Goal: Task Accomplishment & Management: Manage account settings

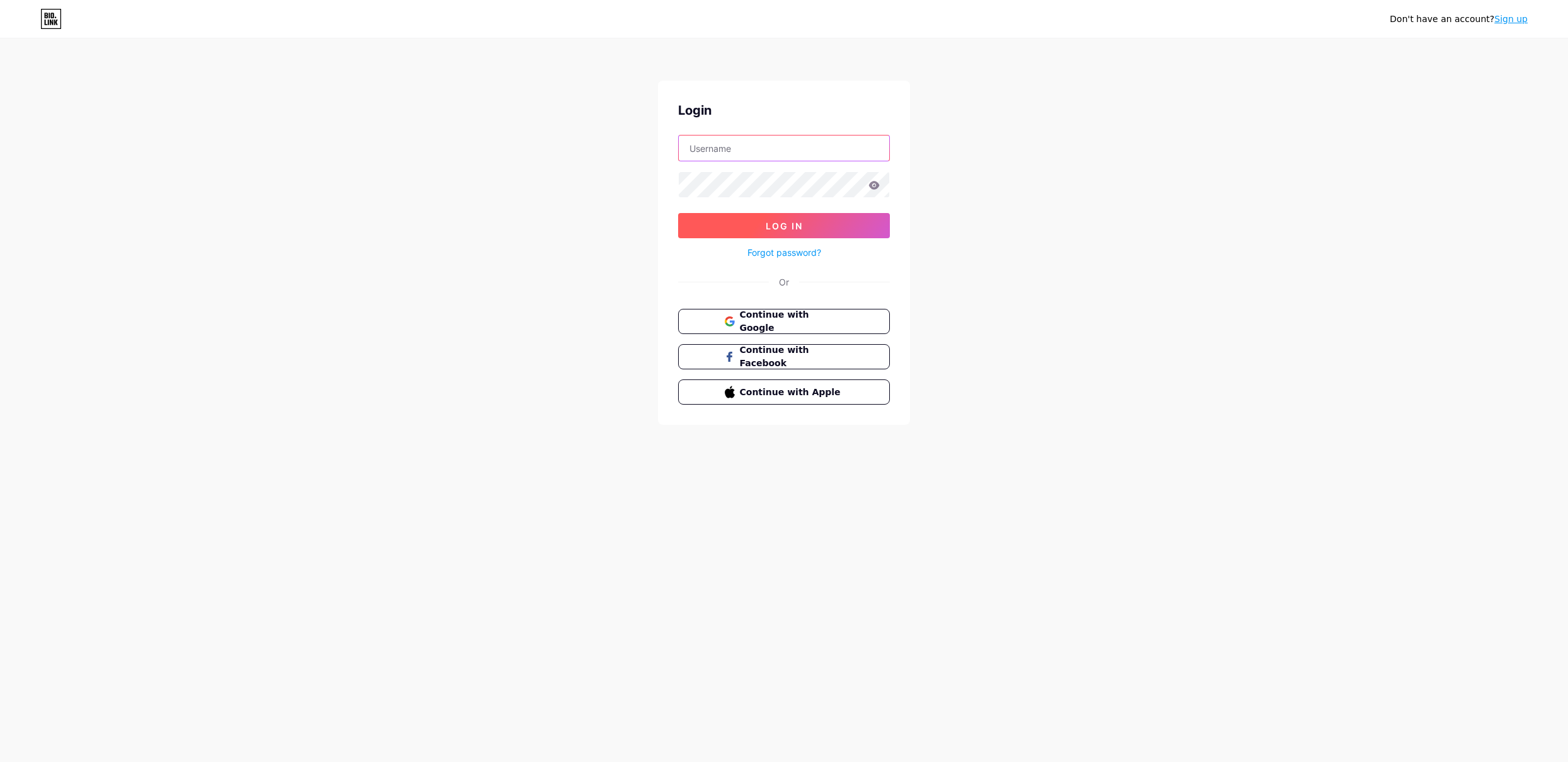
type input "[EMAIL_ADDRESS][DOMAIN_NAME]"
click at [804, 224] on button "Log In" at bounding box center [783, 226] width 211 height 25
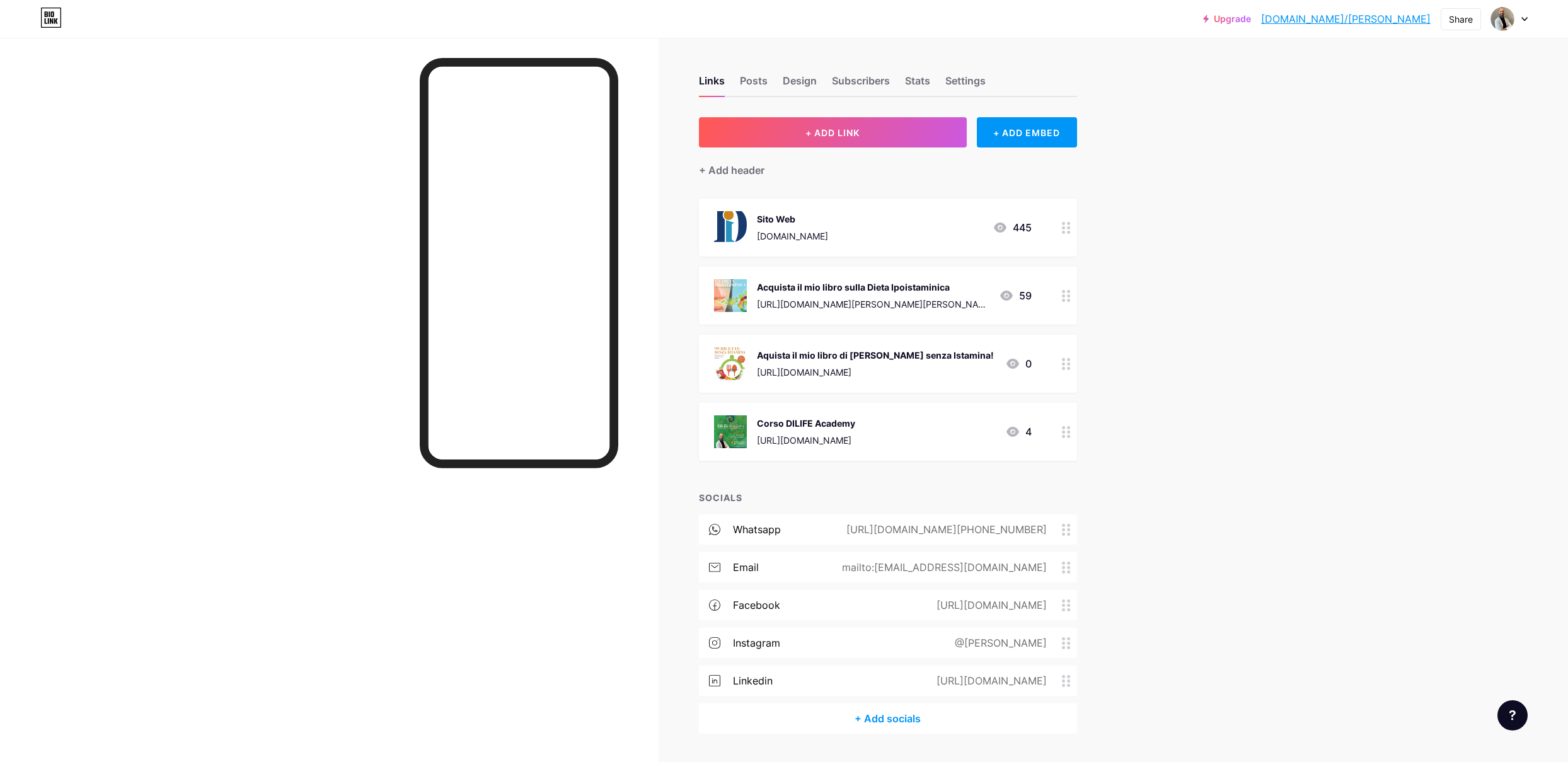
click at [1065, 438] on div at bounding box center [1066, 432] width 21 height 58
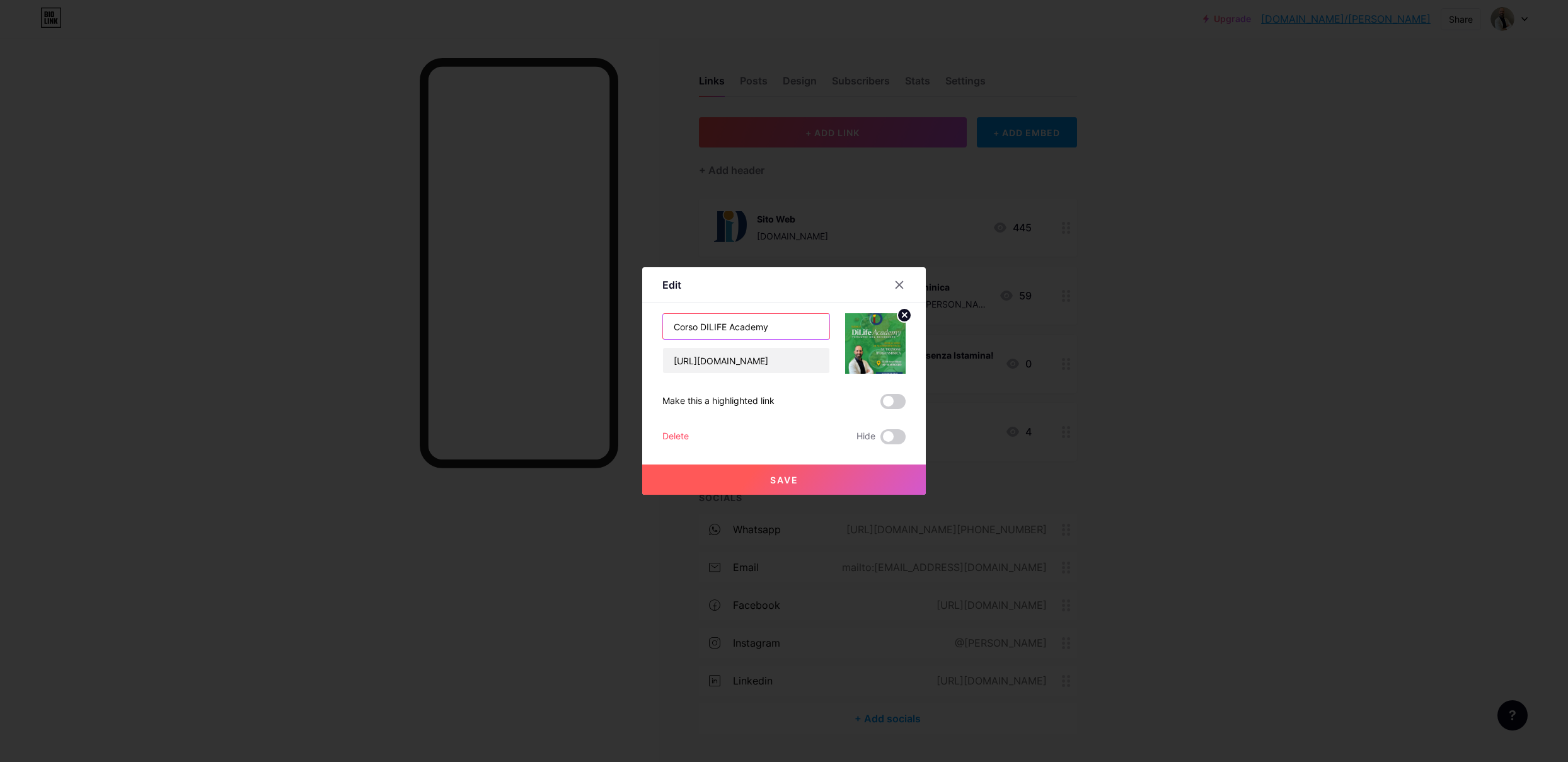
click at [681, 325] on input "Corso DILIFE Academy" at bounding box center [746, 326] width 166 height 25
click at [682, 325] on input "Corso DILIFE Academy" at bounding box center [746, 326] width 166 height 25
type input "Conferenza DILIFE Academy"
click at [908, 317] on circle at bounding box center [904, 315] width 14 height 14
click at [877, 340] on rect at bounding box center [882, 344] width 12 height 8
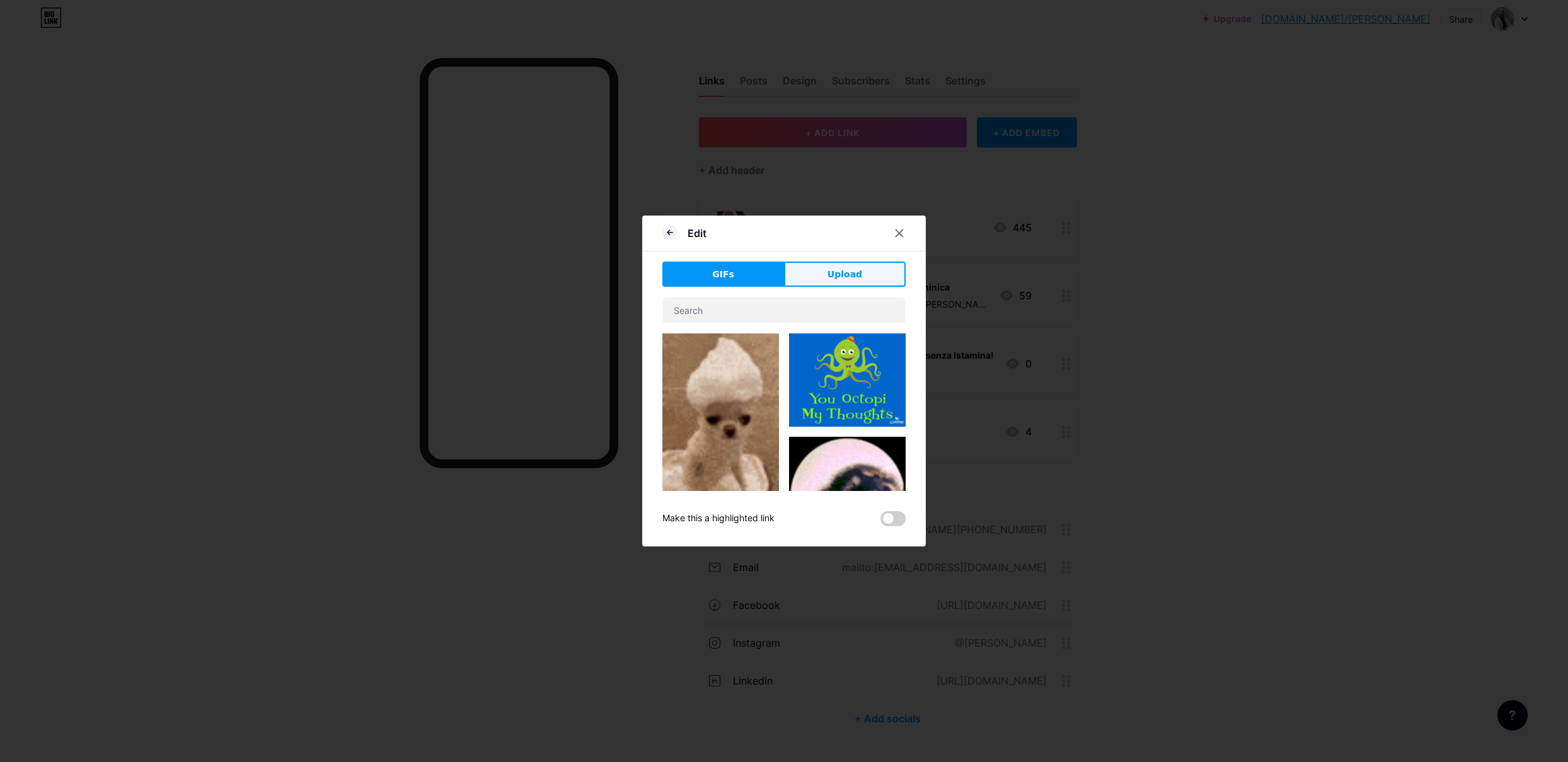
click at [879, 277] on button "Upload" at bounding box center [845, 274] width 122 height 25
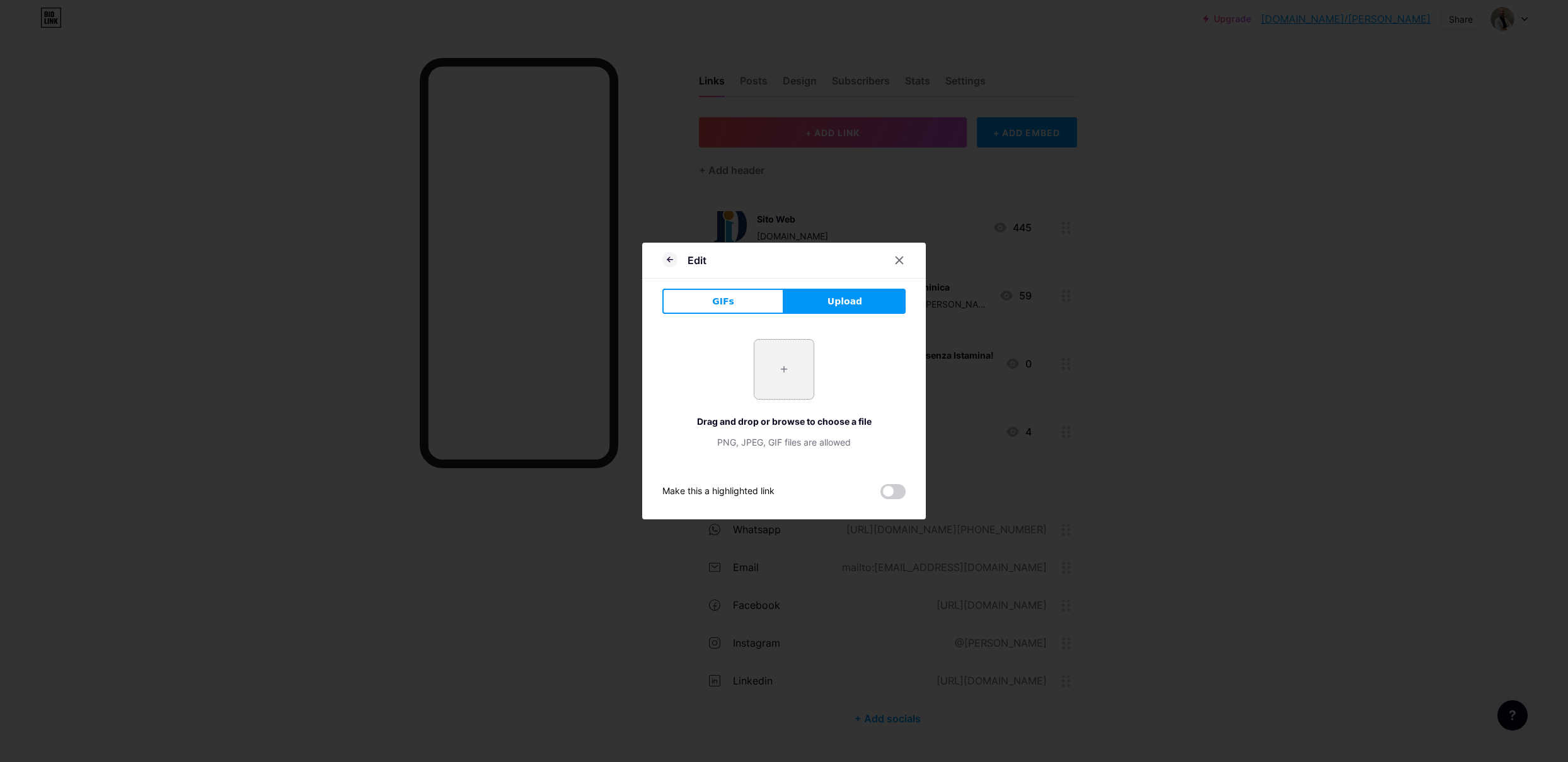
click at [785, 373] on input "file" at bounding box center [783, 369] width 59 height 59
type input "C:\fakepath\Nutrizione e Performance Conferenza Ads@2x.png"
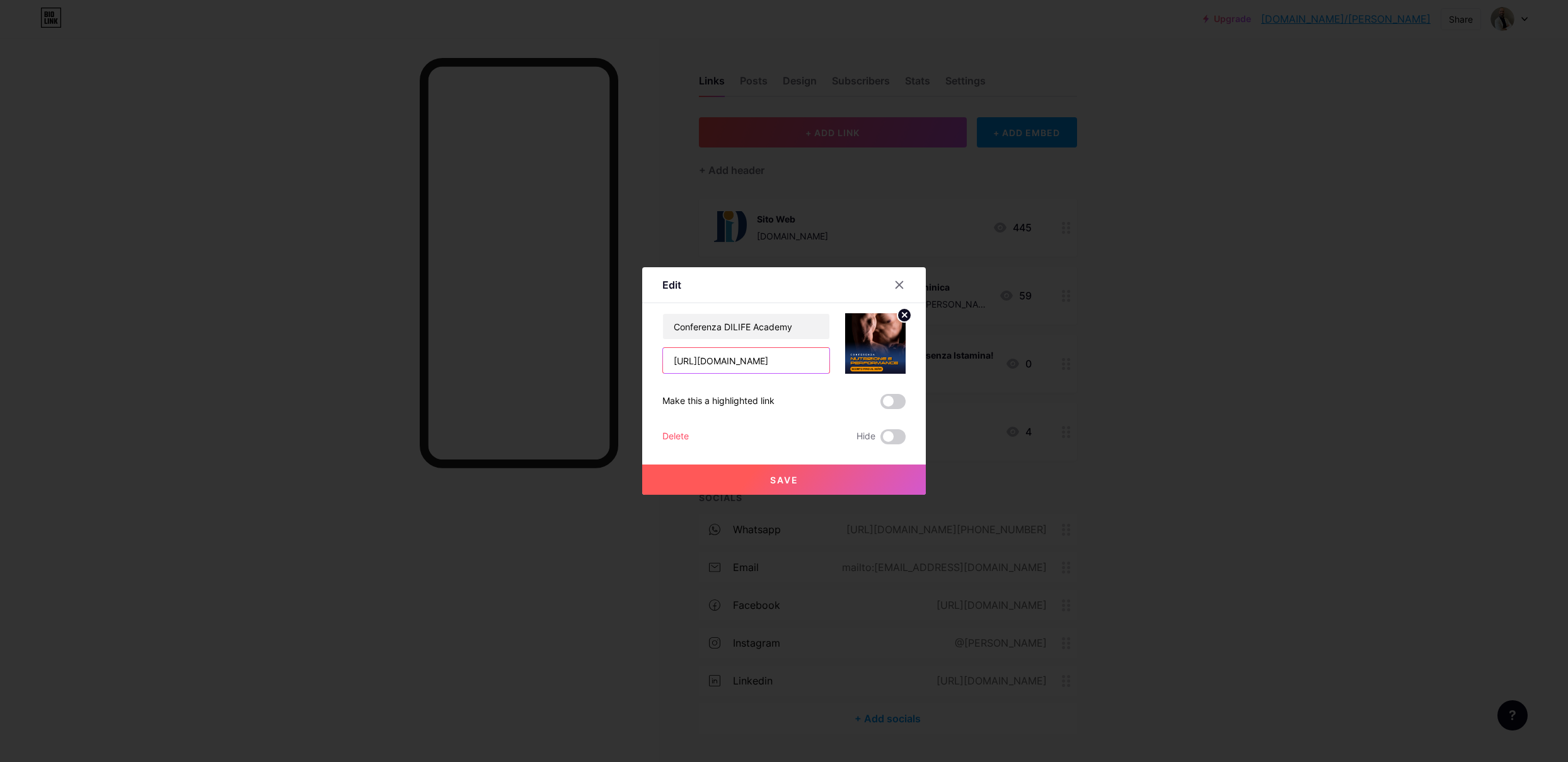
click at [742, 362] on input "[URL][DOMAIN_NAME]" at bounding box center [746, 360] width 166 height 25
click at [742, 363] on input "[URL][DOMAIN_NAME]" at bounding box center [746, 360] width 166 height 25
paste input "[DOMAIN_NAME][URL]"
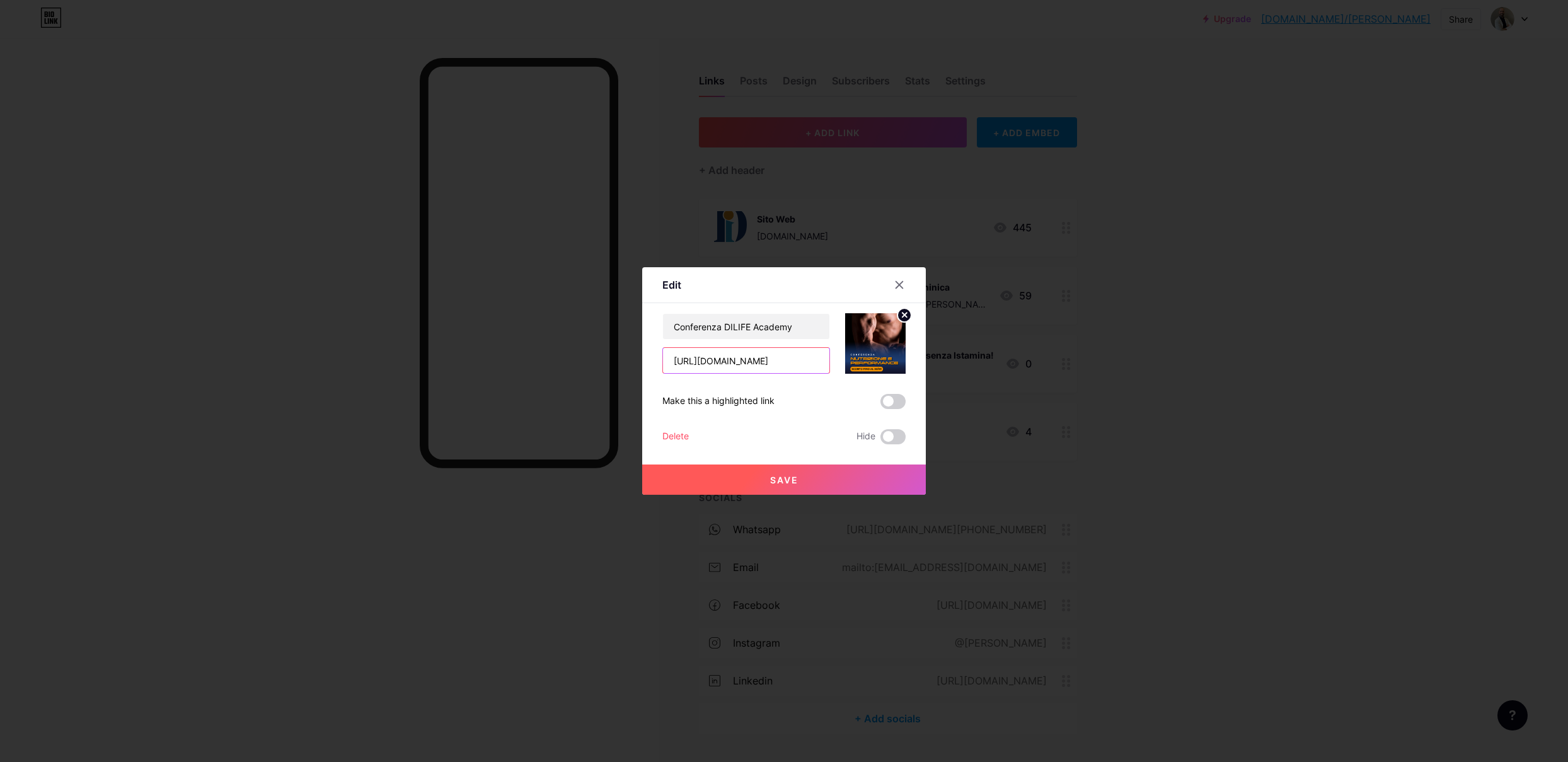
type input "[URL][DOMAIN_NAME]"
click at [893, 402] on span at bounding box center [893, 402] width 25 height 15
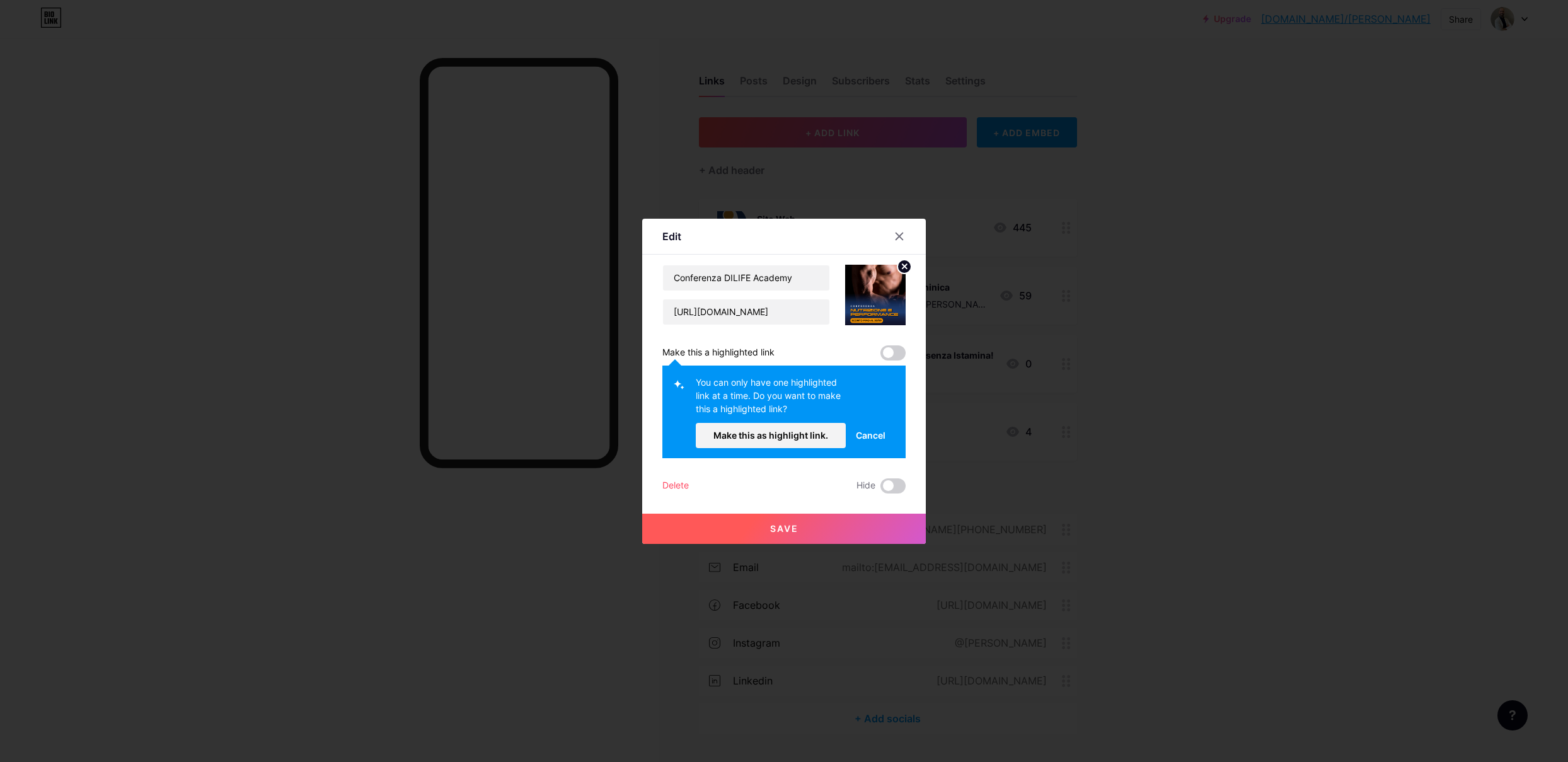
click at [874, 433] on span "Cancel" at bounding box center [870, 436] width 30 height 14
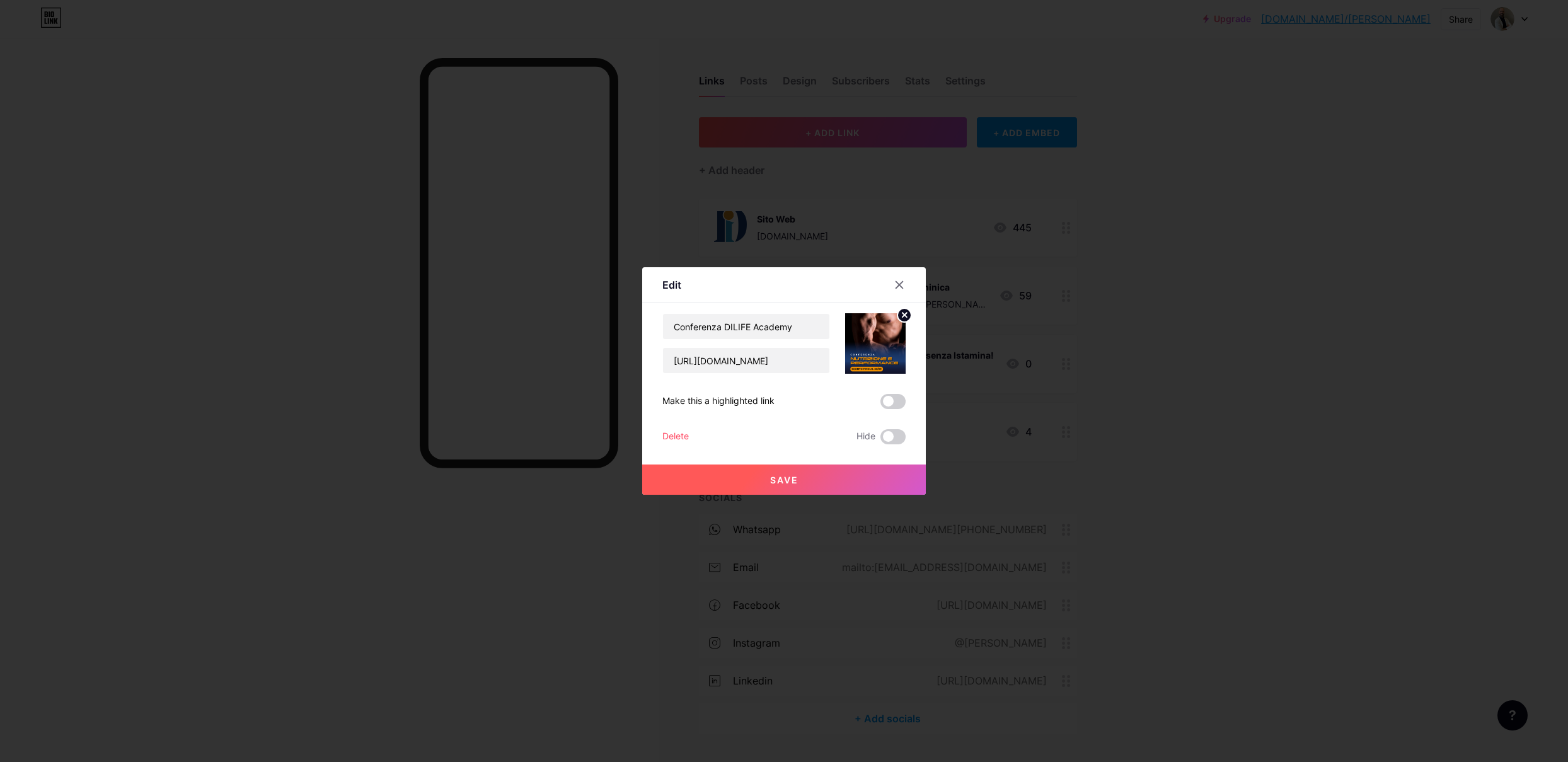
click at [826, 482] on button "Save" at bounding box center [784, 479] width 284 height 30
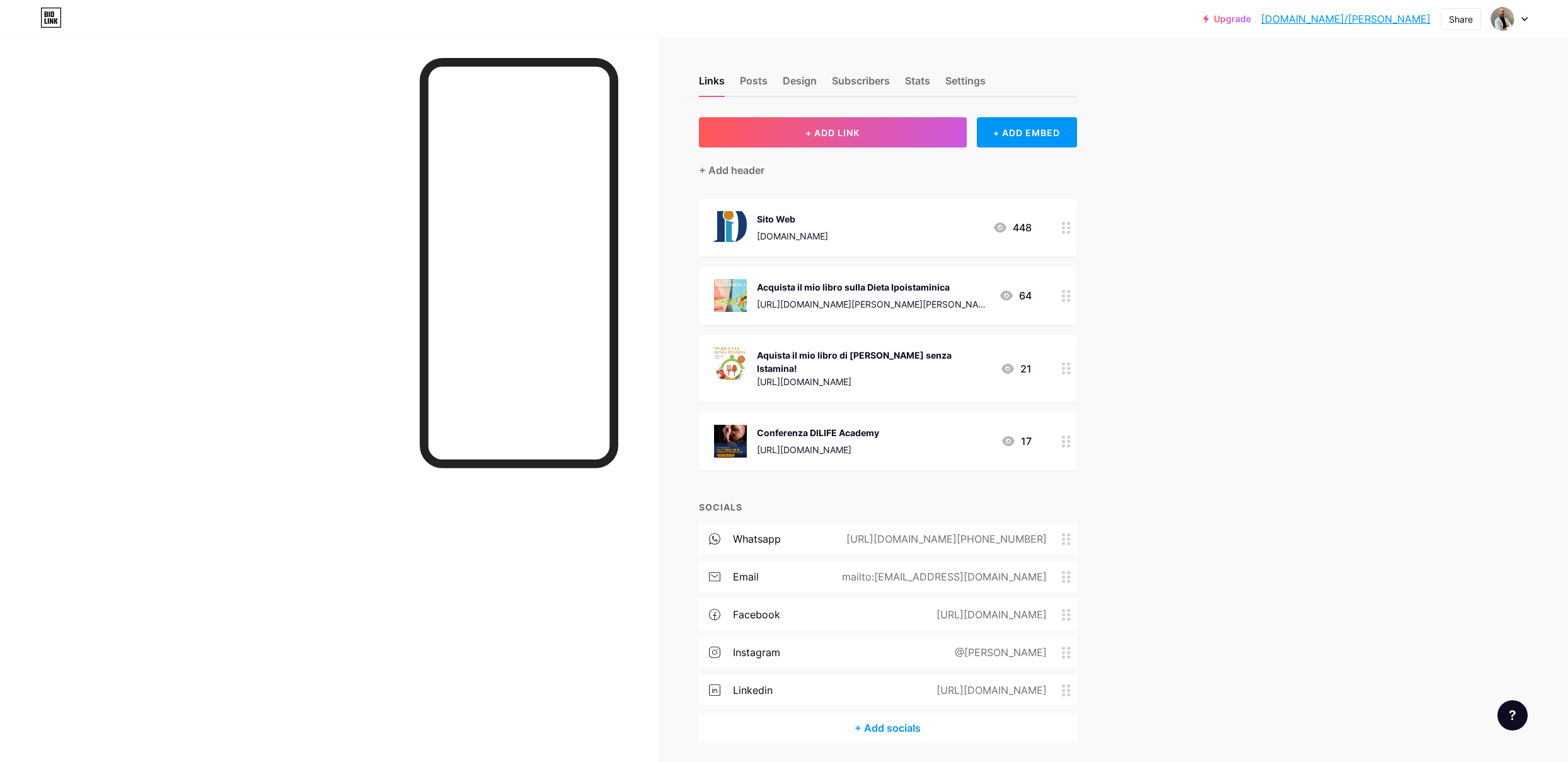
click at [1062, 437] on icon at bounding box center [1066, 441] width 9 height 12
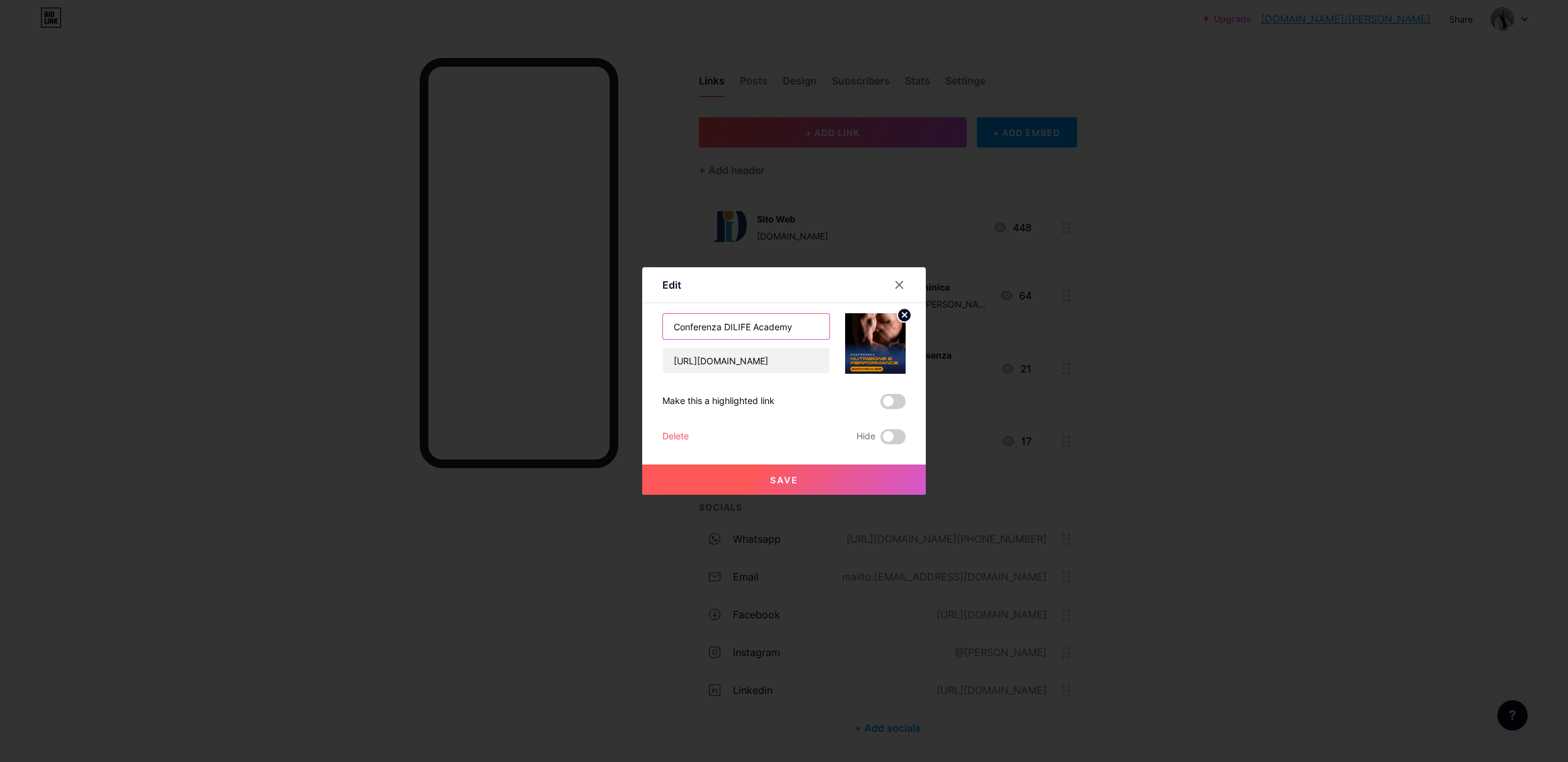
click at [812, 325] on input "Conferenza DILIFE Academy" at bounding box center [746, 326] width 166 height 25
type input "Conferenza DILIFE Academy - Nutrizione e Performance"
click at [748, 476] on button "Save" at bounding box center [784, 479] width 284 height 30
